Goal: Entertainment & Leisure: Consume media (video, audio)

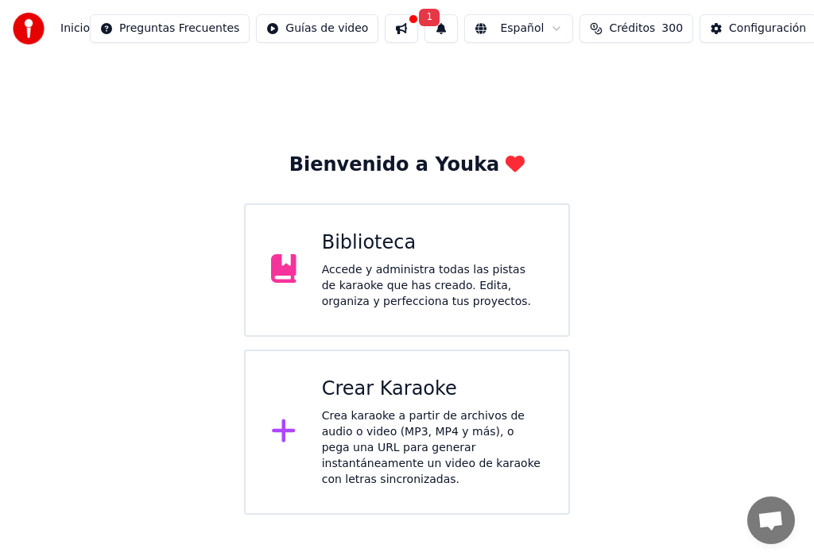
click at [421, 17] on span "1" at bounding box center [429, 17] width 21 height 17
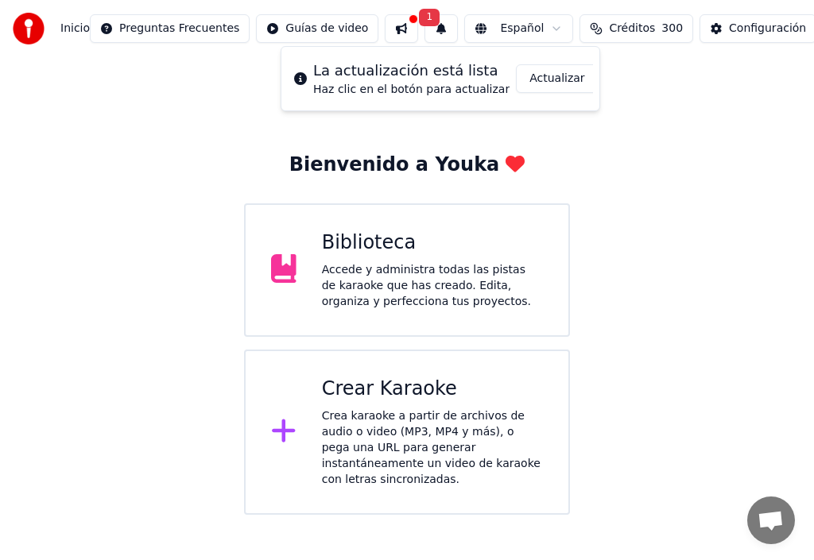
click at [554, 79] on button "Actualizar" at bounding box center [557, 78] width 82 height 29
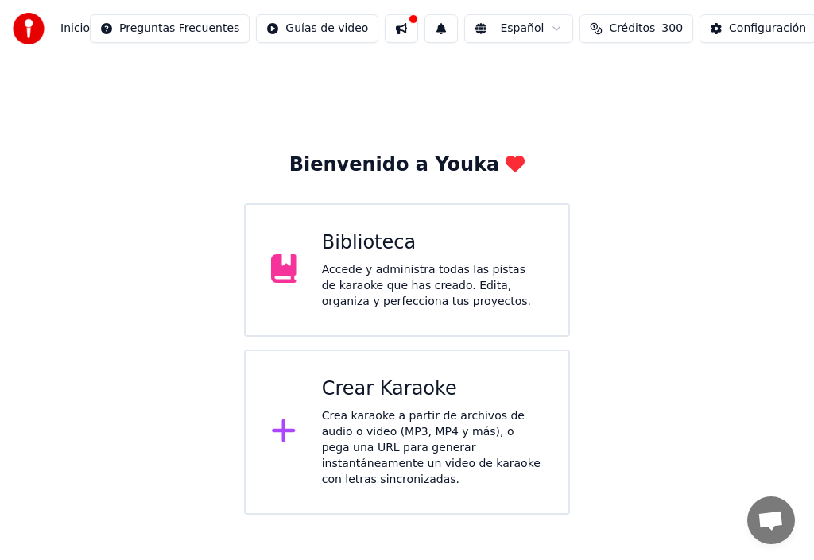
click at [366, 265] on div "Accede y administra todas las pistas de karaoke que has creado. Edita, organiza…" at bounding box center [432, 286] width 221 height 48
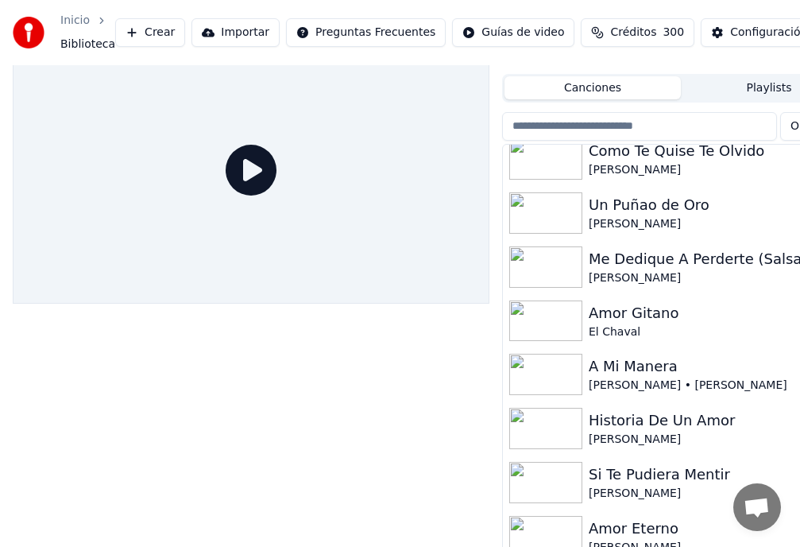
scroll to position [47, 0]
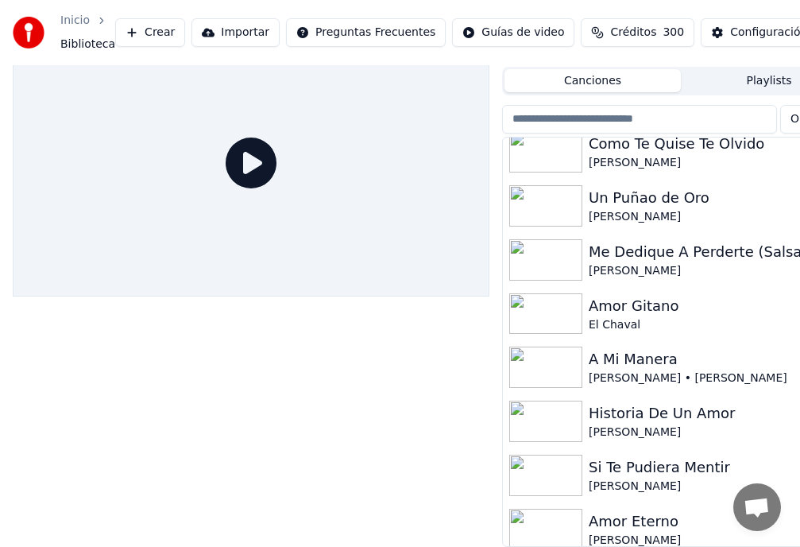
click at [633, 514] on div "Amor Eterno" at bounding box center [713, 521] width 248 height 22
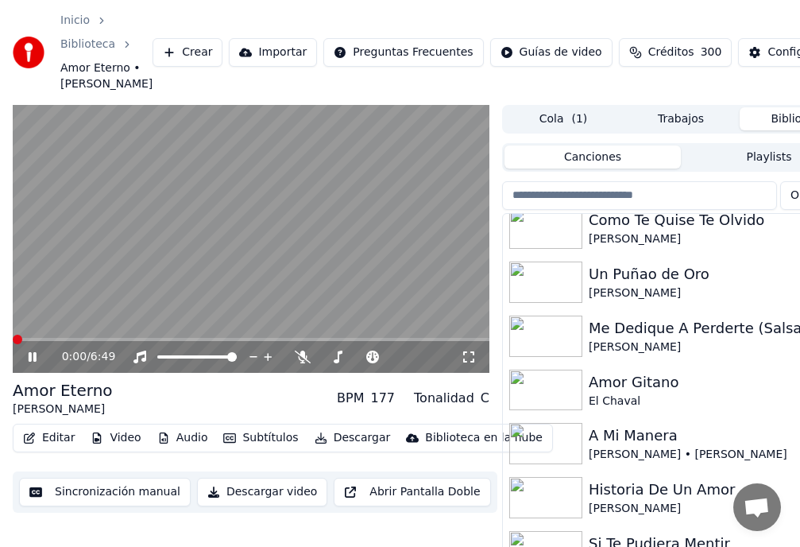
click at [13, 344] on span at bounding box center [18, 340] width 10 height 10
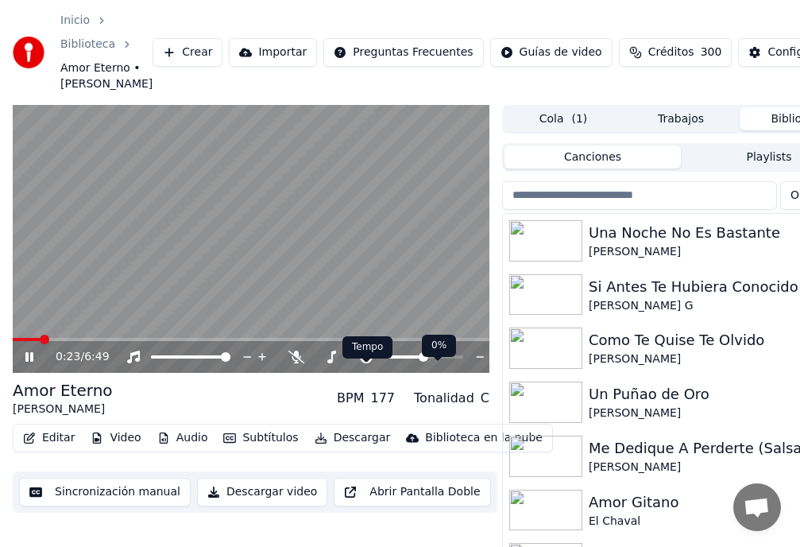
click at [367, 363] on icon at bounding box center [366, 357] width 13 height 13
click at [374, 363] on icon at bounding box center [366, 357] width 16 height 13
click at [419, 362] on span at bounding box center [420, 357] width 10 height 10
click at [372, 352] on polygon at bounding box center [366, 356] width 11 height 11
click at [363, 363] on icon at bounding box center [366, 357] width 13 height 13
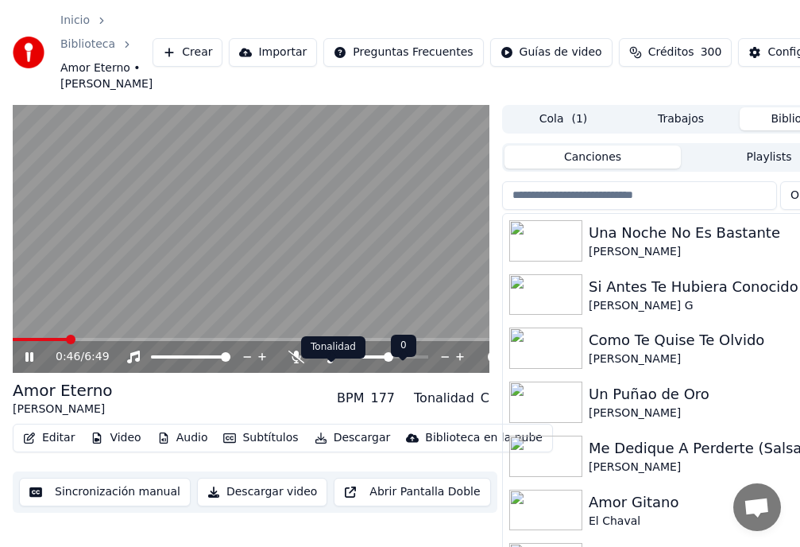
click at [330, 363] on icon at bounding box center [332, 357] width 16 height 13
click at [334, 363] on icon at bounding box center [332, 357] width 16 height 13
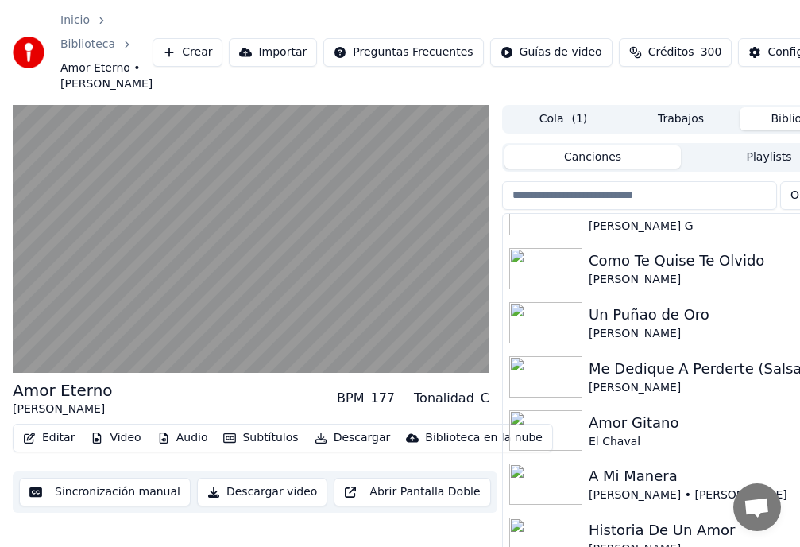
click at [631, 326] on div "Un Puñao de Oro" at bounding box center [713, 315] width 248 height 22
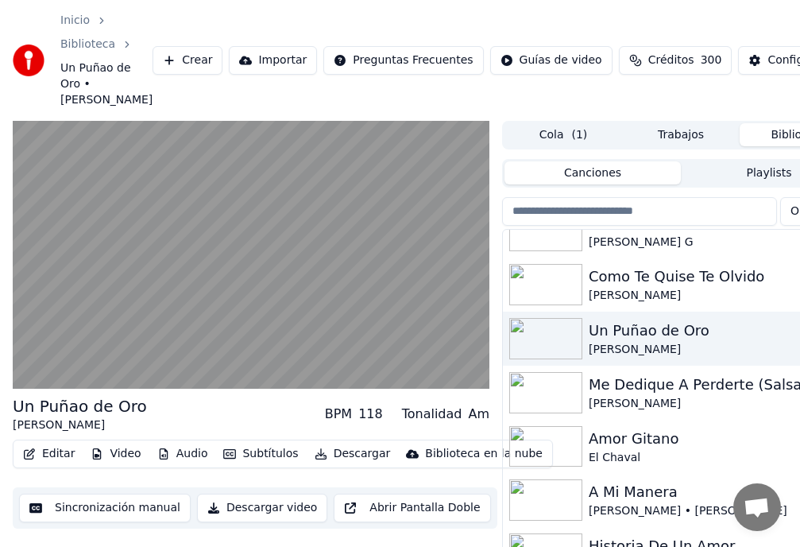
click at [641, 450] on div "Amor Gitano" at bounding box center [713, 439] width 248 height 22
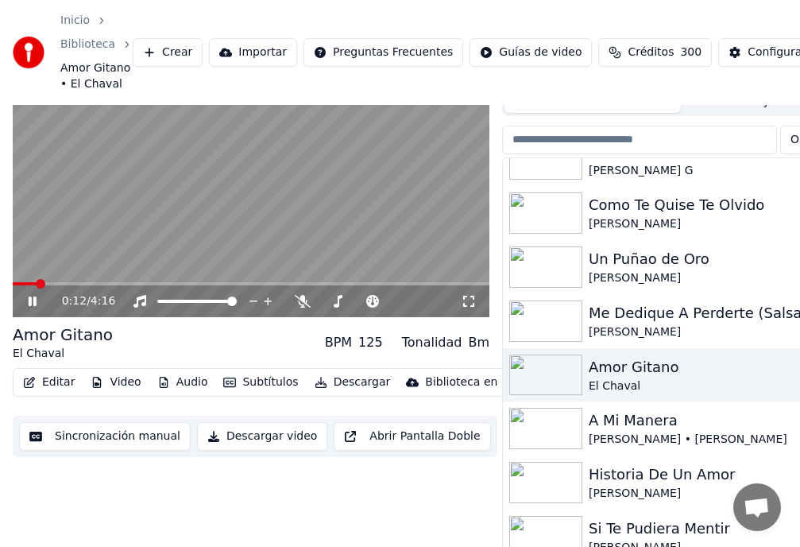
scroll to position [79, 0]
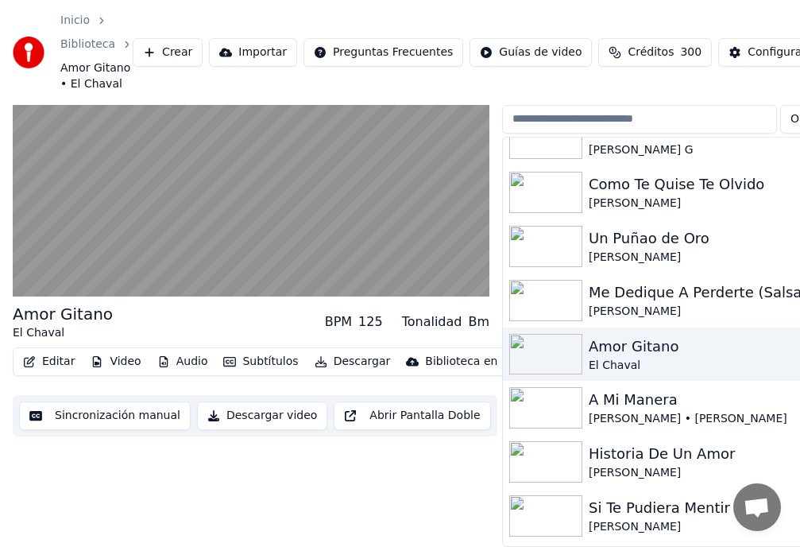
click at [629, 411] on div "Richie Ray • Bobby Cruz" at bounding box center [713, 419] width 248 height 16
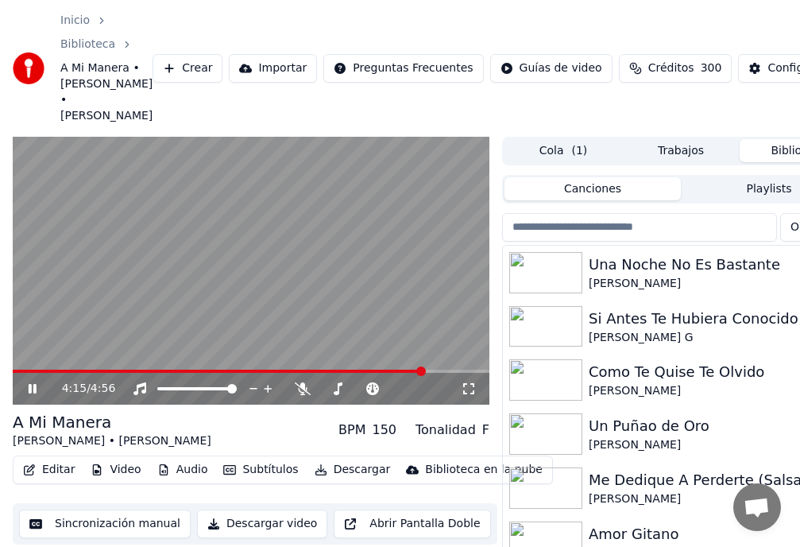
click at [28, 344] on video at bounding box center [251, 271] width 477 height 269
click at [196, 459] on button "Audio" at bounding box center [183, 470] width 64 height 22
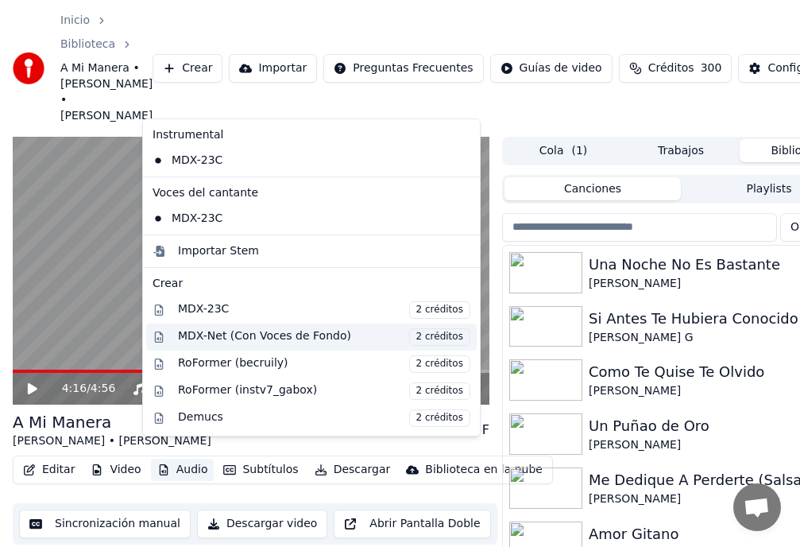
click at [409, 339] on span "2 créditos" at bounding box center [439, 336] width 61 height 17
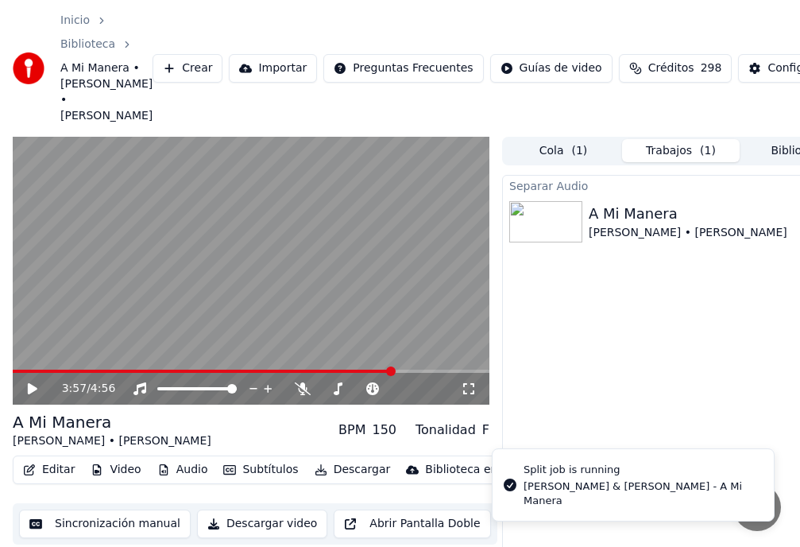
click at [386, 366] on span at bounding box center [391, 371] width 10 height 10
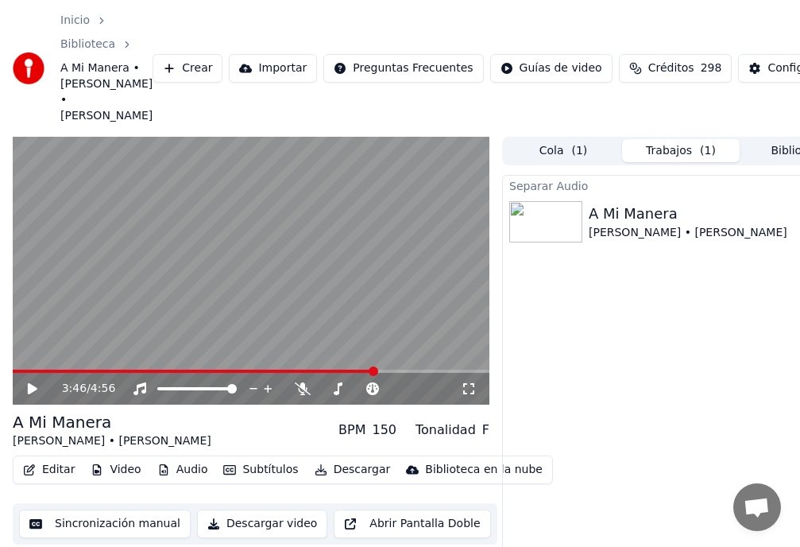
click at [45, 341] on video at bounding box center [251, 271] width 477 height 269
click at [45, 335] on video at bounding box center [251, 271] width 477 height 269
click at [384, 366] on span at bounding box center [383, 371] width 10 height 10
click at [177, 459] on button "Audio" at bounding box center [183, 470] width 64 height 22
click at [585, 407] on div "Separar Audio A Mi Manera Richie Ray • Bobby Cruz 45 %" at bounding box center [681, 407] width 358 height 465
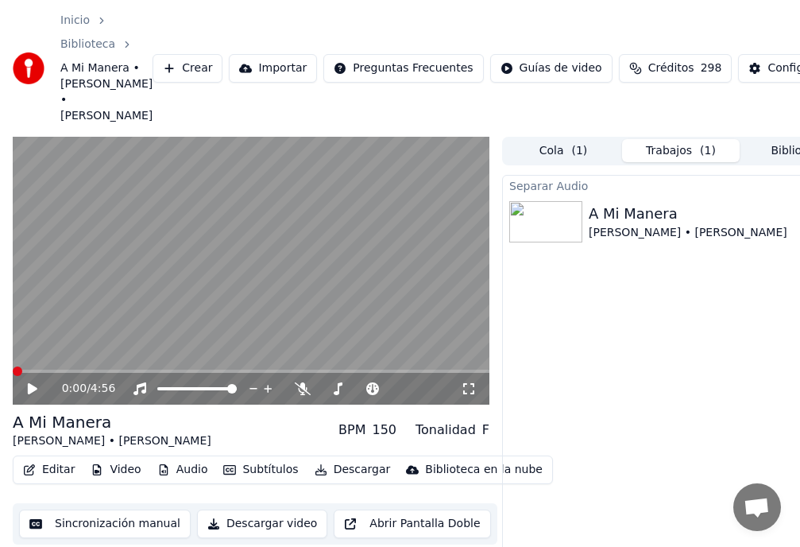
click at [13, 370] on span at bounding box center [18, 371] width 10 height 10
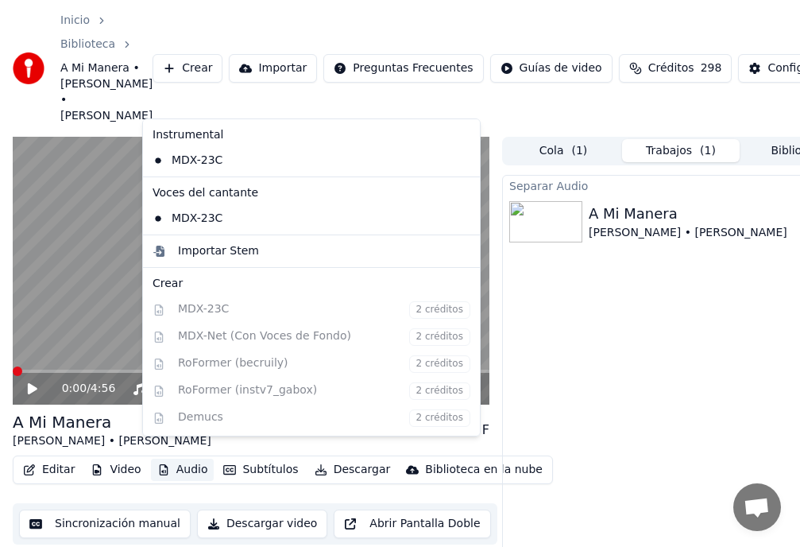
click at [186, 459] on button "Audio" at bounding box center [183, 470] width 64 height 22
click at [409, 339] on div "Instrumental MDX-23C Voces del cantante MDX-23C Importar Stem Crear MDX-23C 2 c…" at bounding box center [311, 277] width 339 height 318
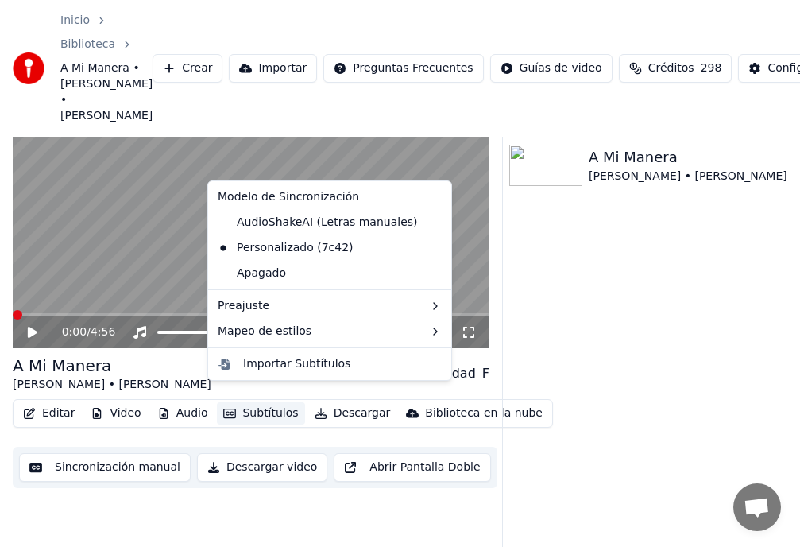
scroll to position [88, 0]
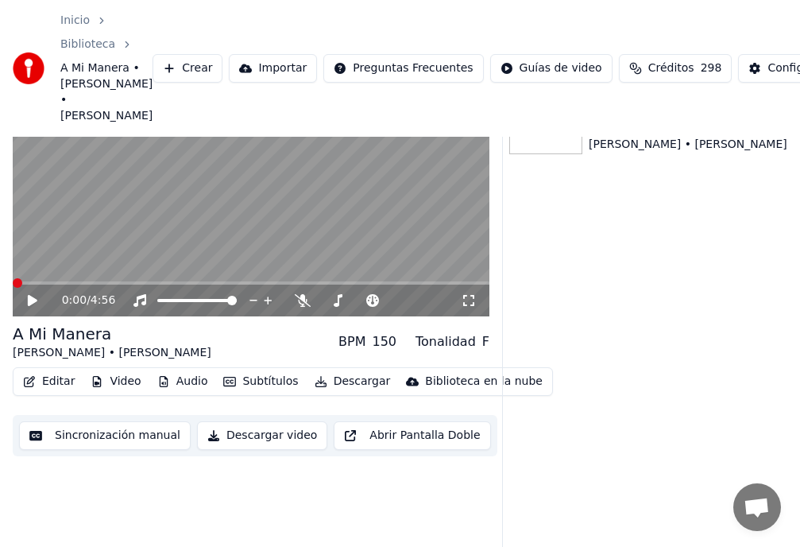
click at [102, 421] on button "Sincronización manual" at bounding box center [105, 435] width 172 height 29
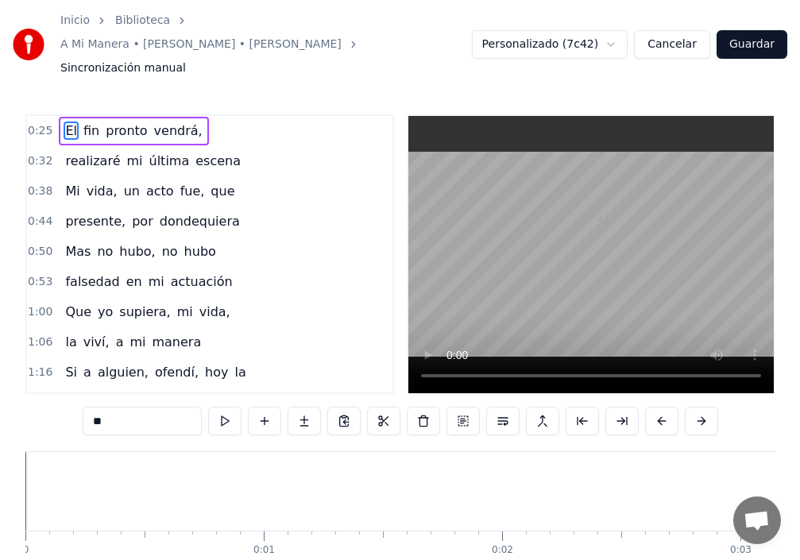
scroll to position [0, 6120]
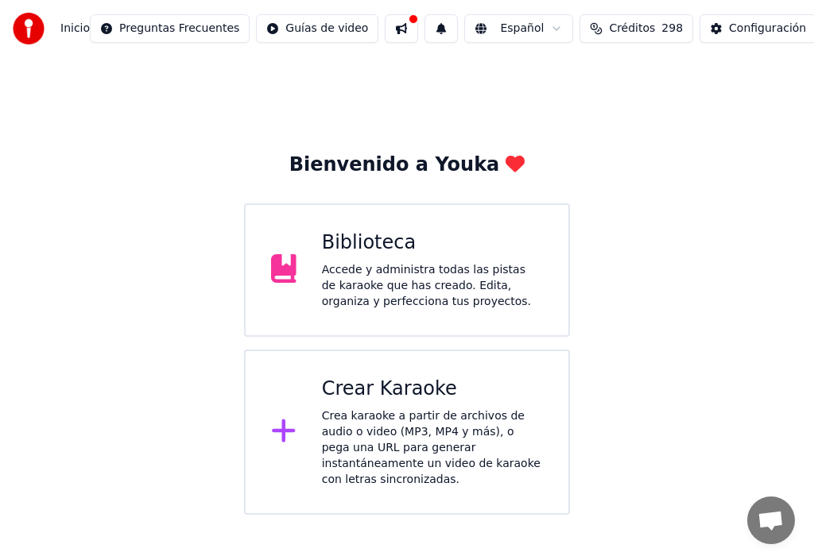
click at [374, 270] on div "Accede y administra todas las pistas de karaoke que has creado. Edita, organiza…" at bounding box center [432, 286] width 221 height 48
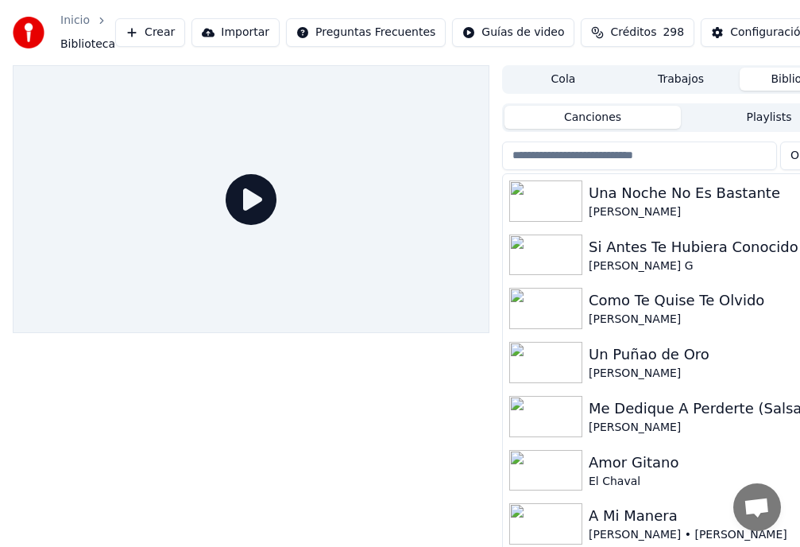
scroll to position [120, 0]
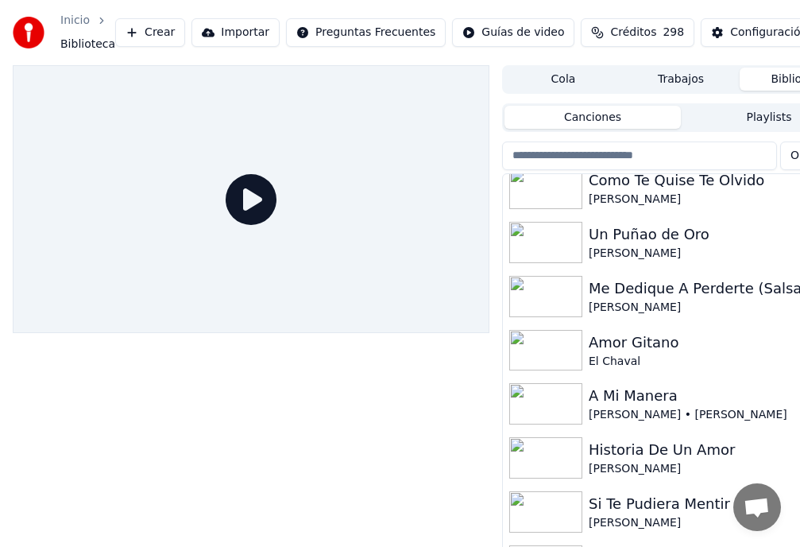
click at [618, 397] on div "A Mi Manera" at bounding box center [713, 396] width 248 height 22
click at [618, 397] on div "Una Noche No Es Bastante Anthony Rios Si Antes Te Hubiera Conocido KarolL G Com…" at bounding box center [681, 323] width 356 height 539
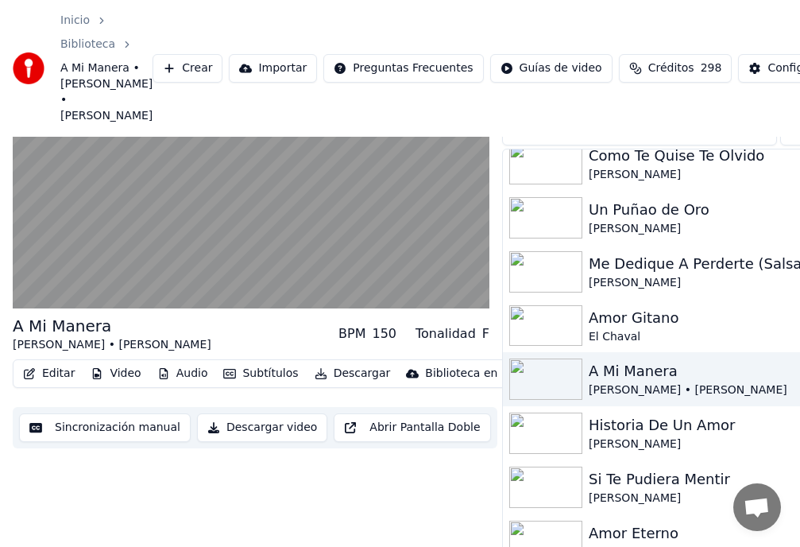
scroll to position [103, 0]
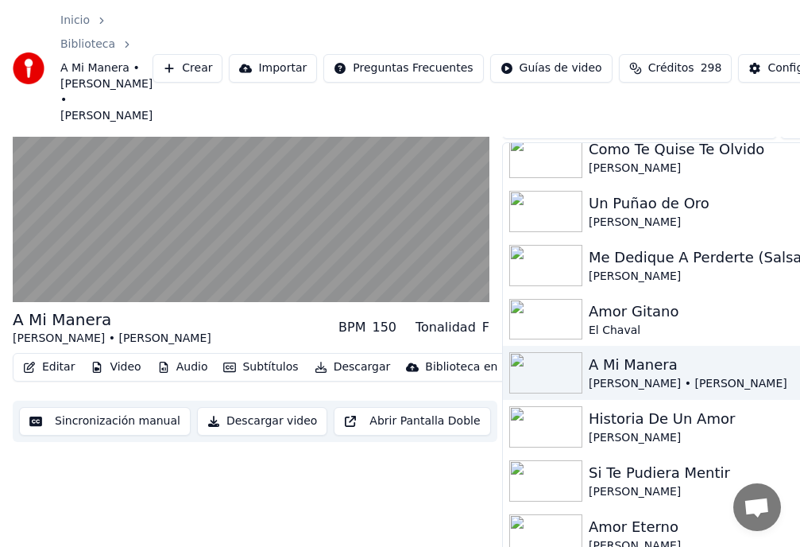
click at [174, 356] on button "Audio" at bounding box center [183, 367] width 64 height 22
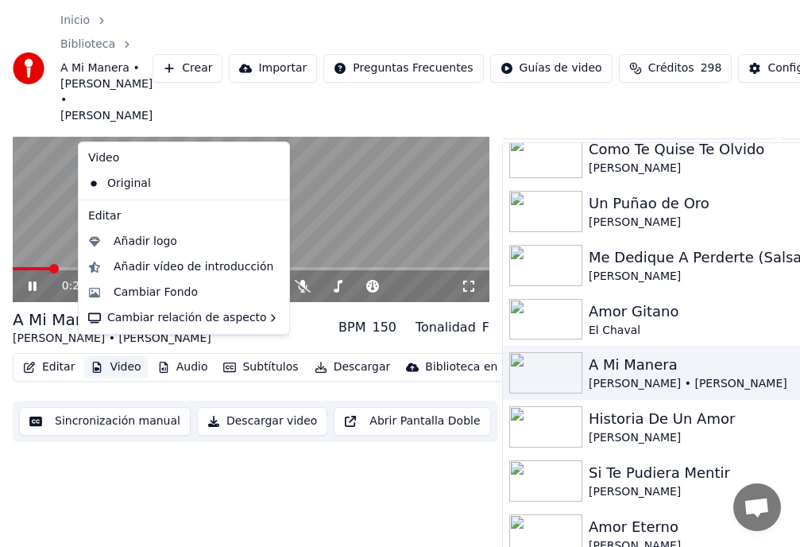
click at [300, 308] on div "A Mi Manera Richie Ray • Bobby Cruz BPM 150 Tonalidad F" at bounding box center [251, 327] width 477 height 38
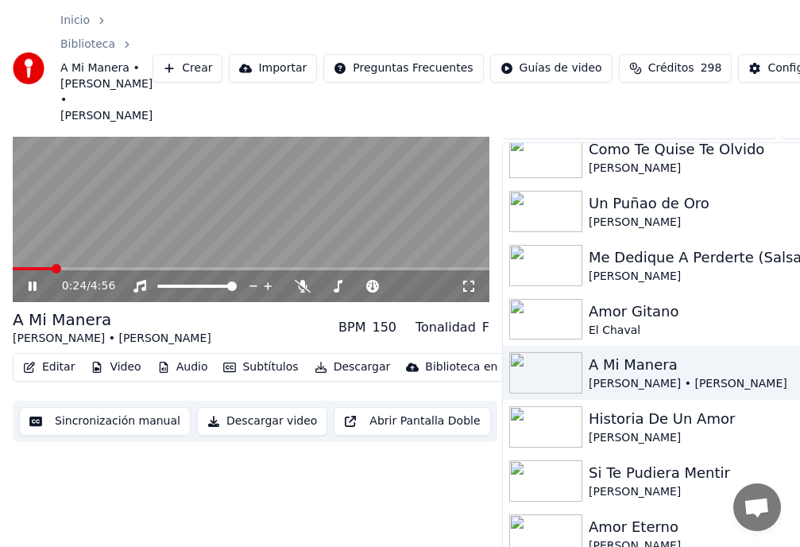
click at [33, 238] on video at bounding box center [251, 168] width 477 height 269
click at [190, 356] on button "Audio" at bounding box center [183, 367] width 64 height 22
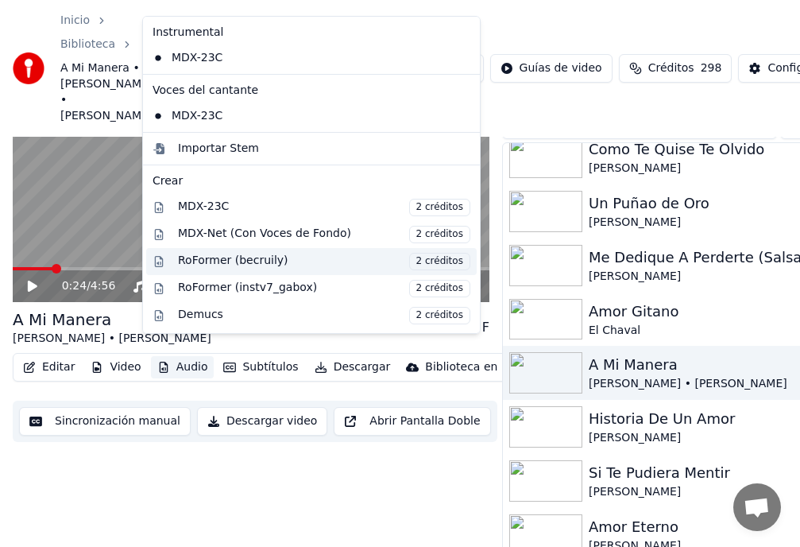
click at [409, 264] on span "2 créditos" at bounding box center [439, 261] width 61 height 17
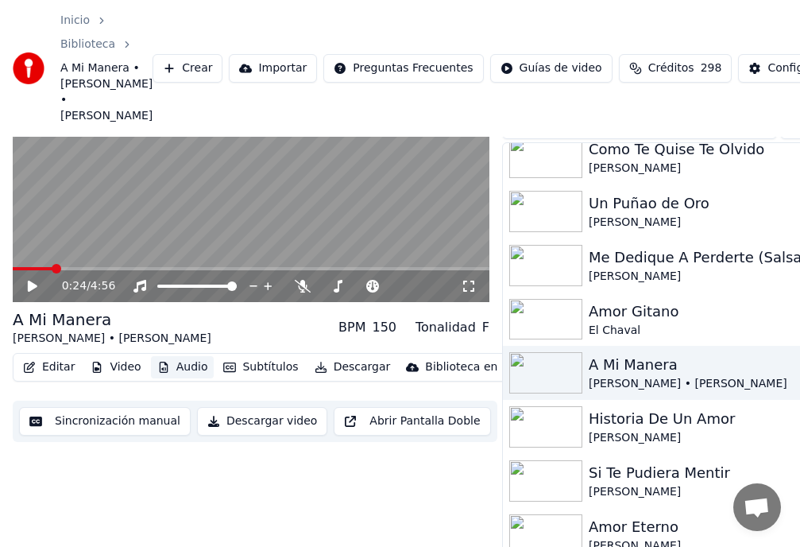
scroll to position [88, 0]
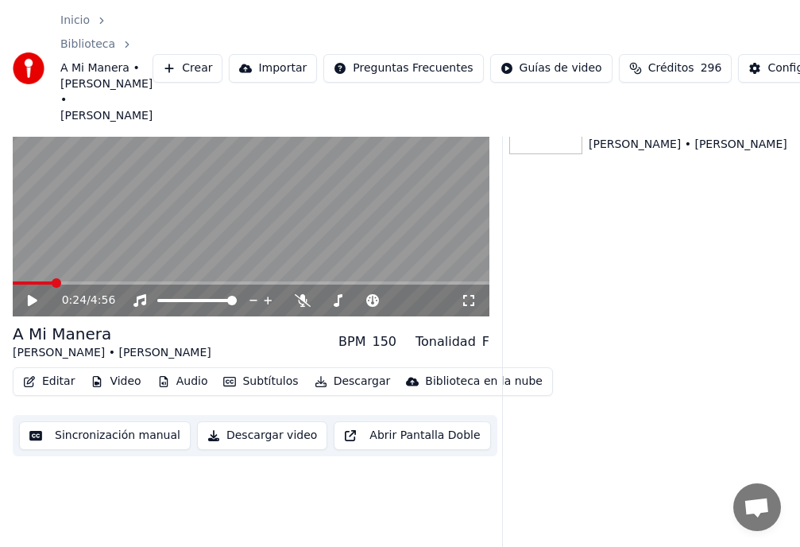
click at [61, 370] on button "Editar" at bounding box center [49, 381] width 64 height 22
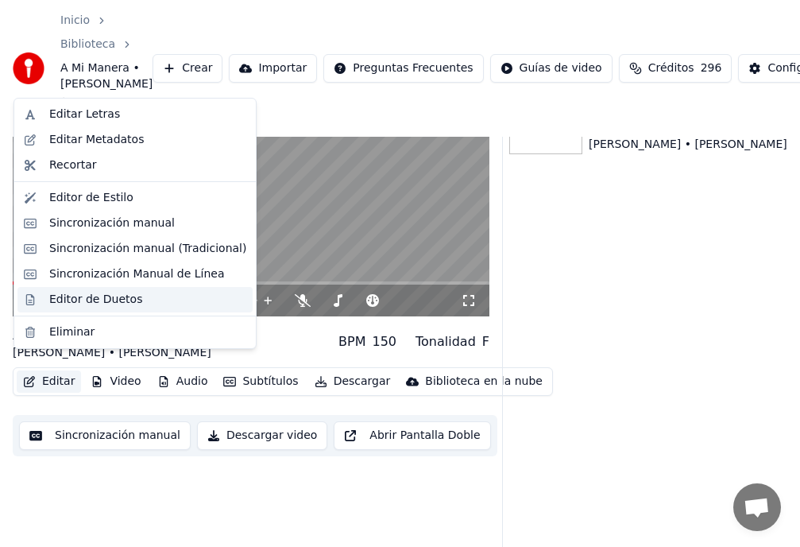
click at [95, 303] on div "Editor de Duetos" at bounding box center [95, 300] width 93 height 16
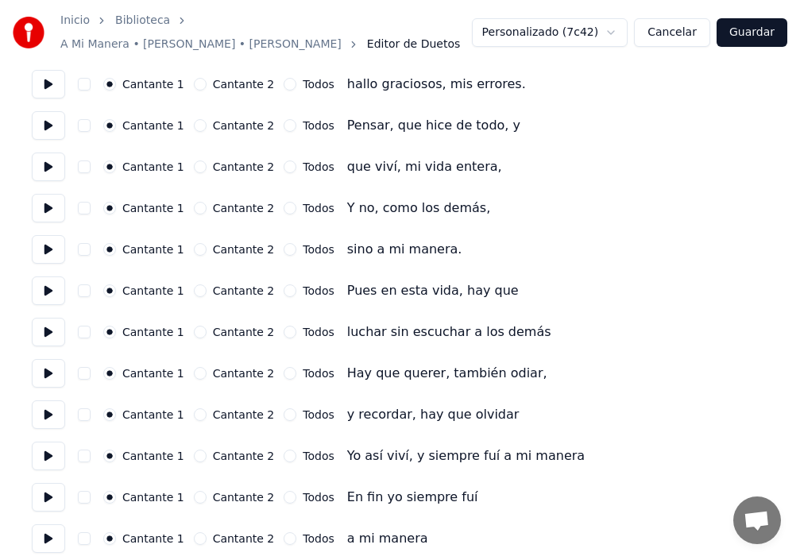
scroll to position [1128, 0]
click at [284, 285] on button "Todos" at bounding box center [290, 290] width 13 height 13
click at [284, 327] on button "Todos" at bounding box center [290, 331] width 13 height 13
click at [284, 366] on button "Todos" at bounding box center [290, 372] width 13 height 13
click at [284, 408] on button "Todos" at bounding box center [290, 414] width 13 height 13
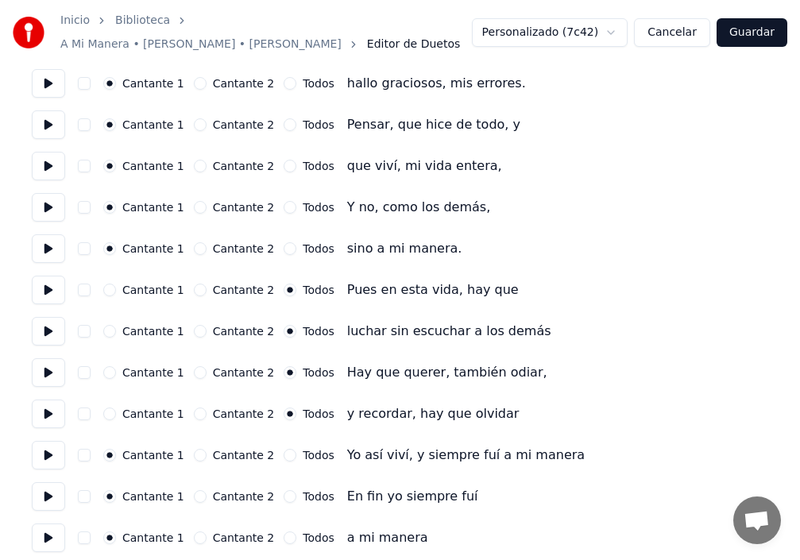
click at [284, 449] on button "Todos" at bounding box center [290, 455] width 13 height 13
click at [285, 490] on button "Todos" at bounding box center [290, 496] width 13 height 13
click at [284, 532] on button "Todos" at bounding box center [290, 538] width 13 height 13
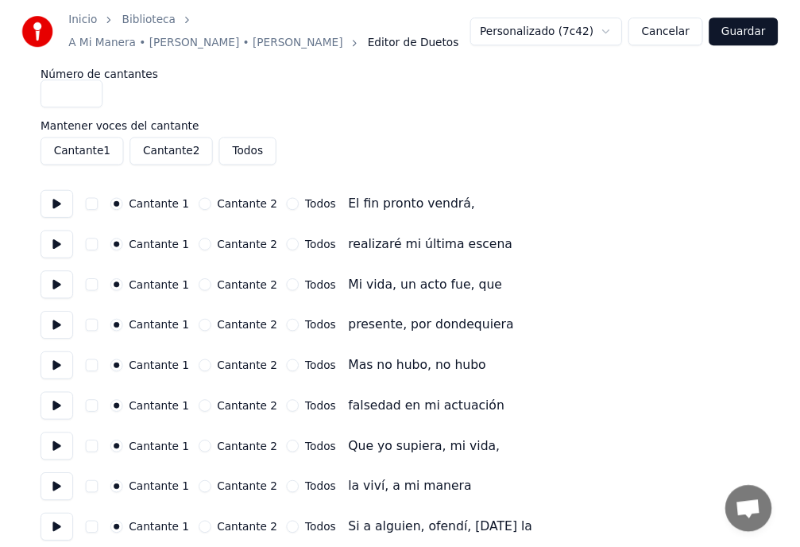
scroll to position [0, 0]
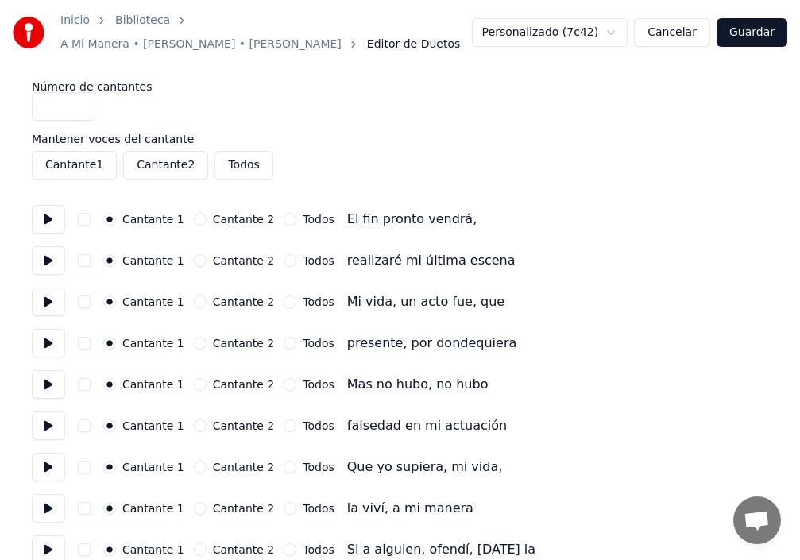
click at [751, 30] on button "Guardar" at bounding box center [752, 32] width 71 height 29
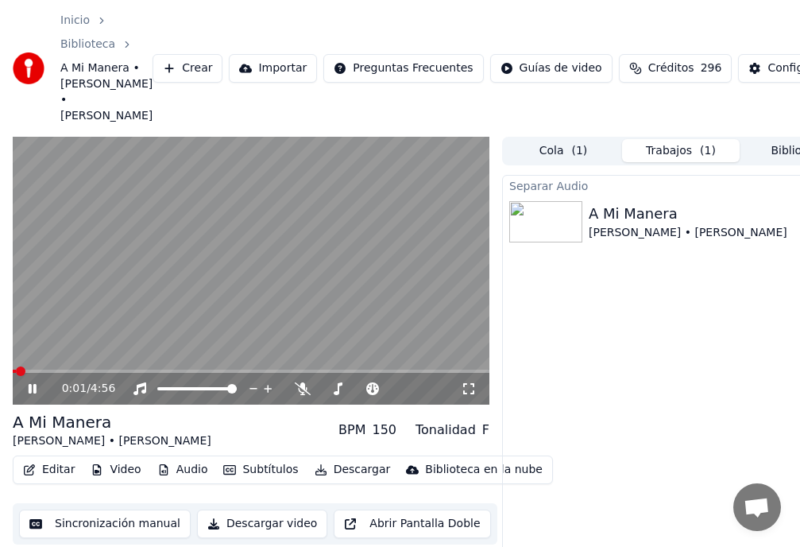
click at [107, 373] on div "0:01 / 4:56" at bounding box center [251, 389] width 477 height 32
click at [153, 368] on span at bounding box center [149, 371] width 10 height 10
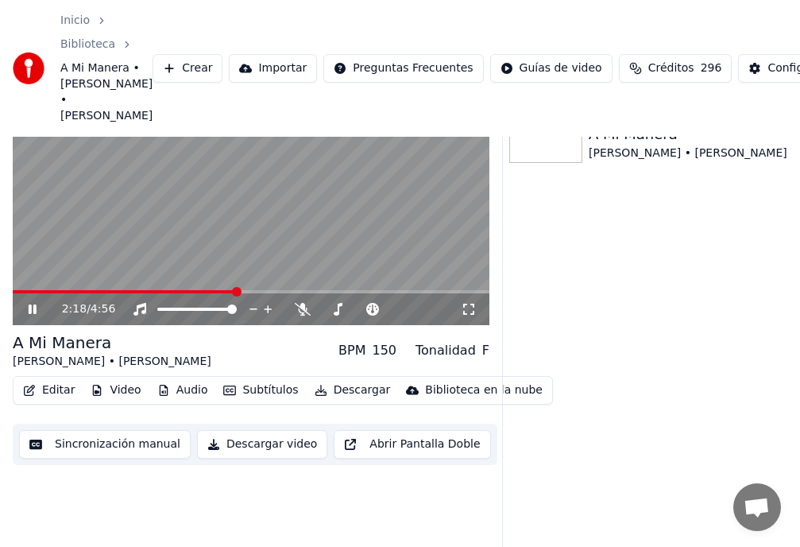
click at [186, 380] on button "Audio" at bounding box center [183, 390] width 64 height 22
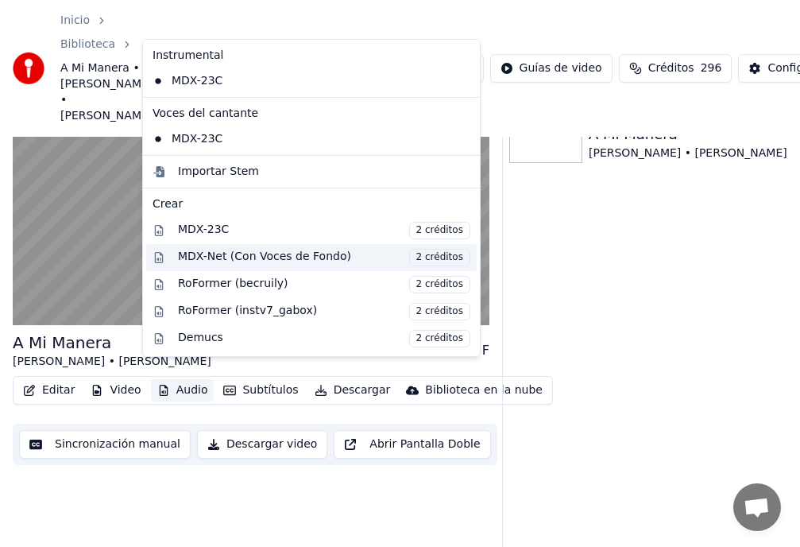
click at [231, 259] on div "MDX-Net (Con Voces de Fondo) 2 créditos" at bounding box center [324, 257] width 293 height 17
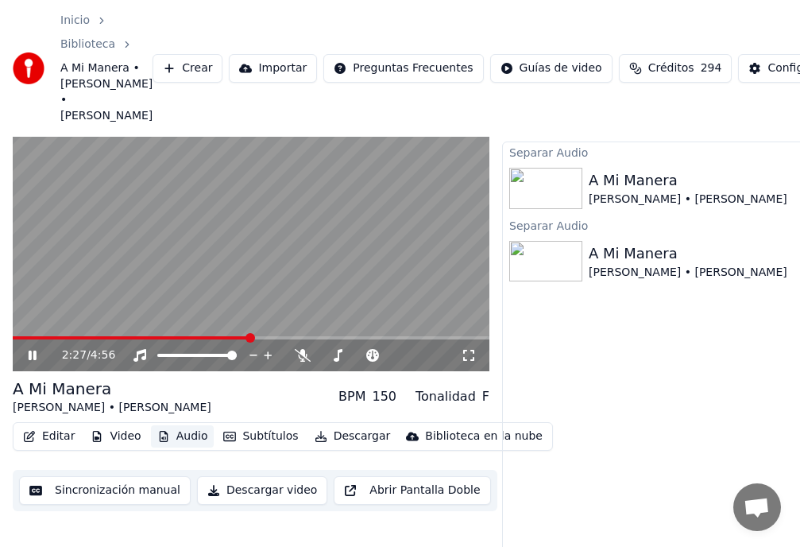
scroll to position [0, 0]
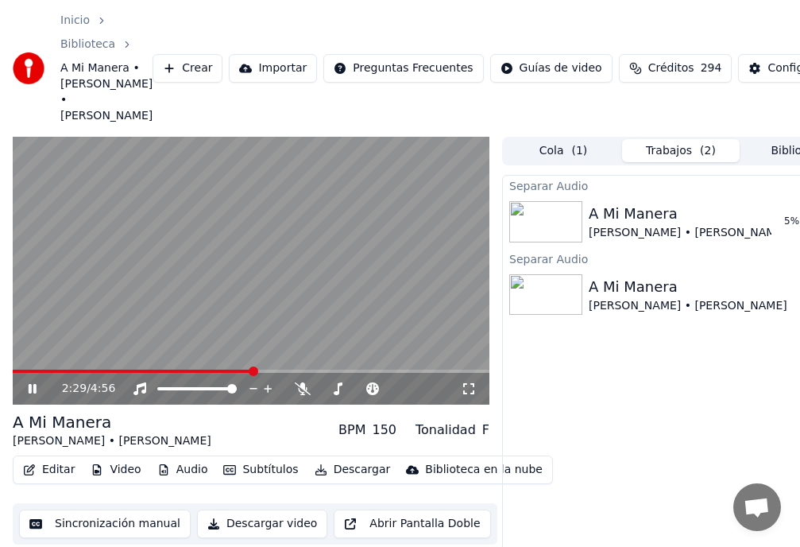
click at [628, 225] on div "Richie Ray • Bobby Cruz" at bounding box center [688, 233] width 199 height 16
click at [47, 370] on span at bounding box center [30, 371] width 34 height 3
click at [82, 337] on video at bounding box center [251, 271] width 477 height 269
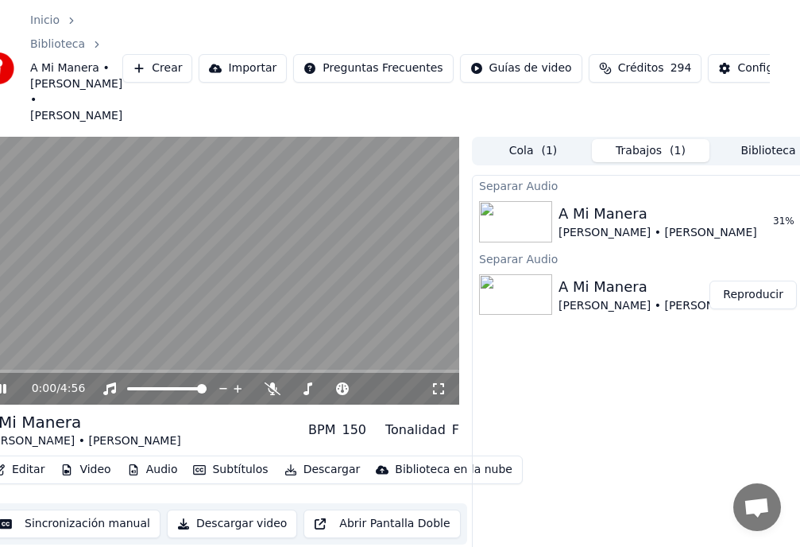
click at [753, 282] on button "Reproducir" at bounding box center [753, 295] width 87 height 29
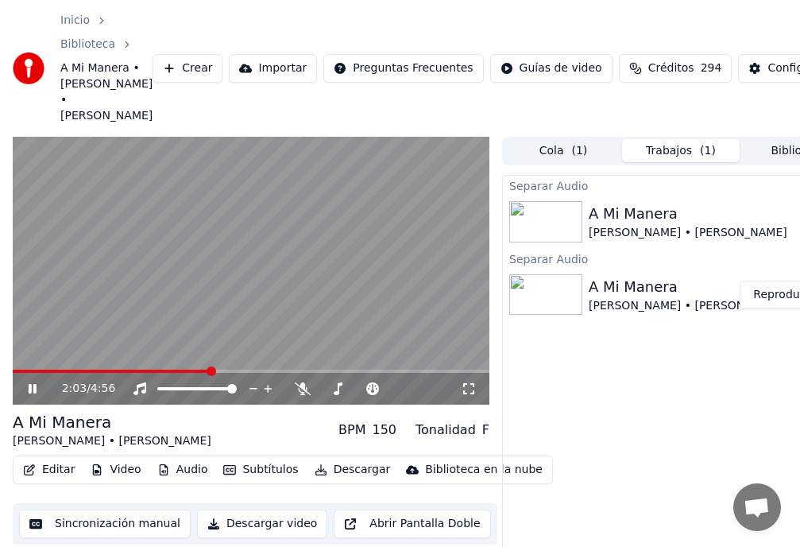
click at [211, 370] on span at bounding box center [212, 371] width 10 height 10
click at [50, 331] on video at bounding box center [251, 271] width 477 height 269
click at [30, 350] on video at bounding box center [251, 271] width 477 height 269
click at [774, 207] on button "Reproducir" at bounding box center [783, 221] width 87 height 29
click at [153, 366] on span at bounding box center [149, 371] width 10 height 10
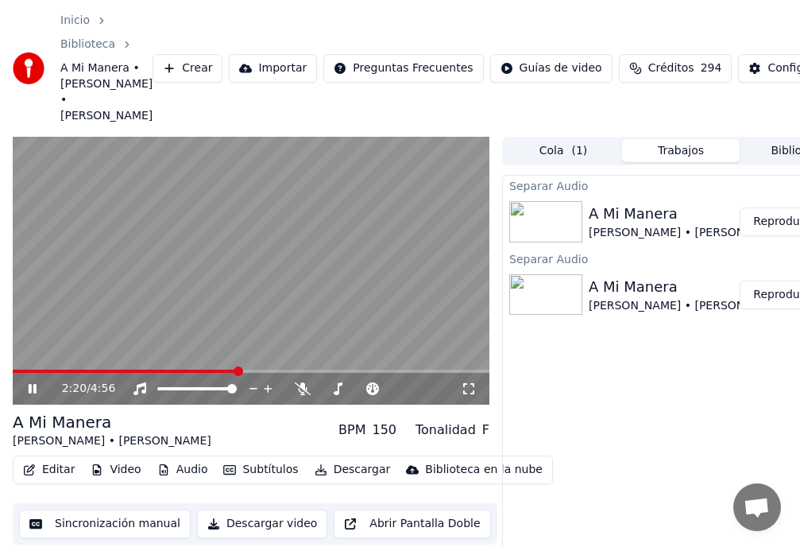
click at [238, 366] on span at bounding box center [239, 371] width 10 height 10
click at [256, 366] on span at bounding box center [256, 371] width 10 height 10
